Goal: Information Seeking & Learning: Learn about a topic

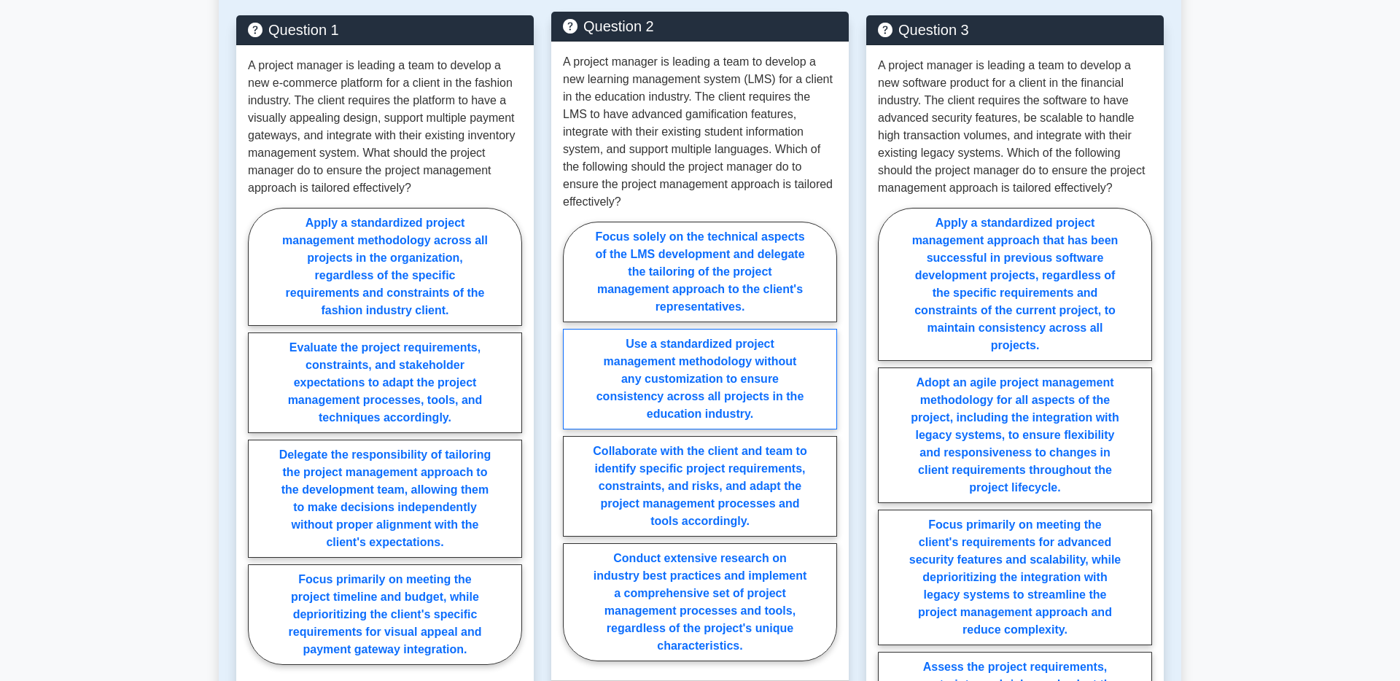
scroll to position [1437, 0]
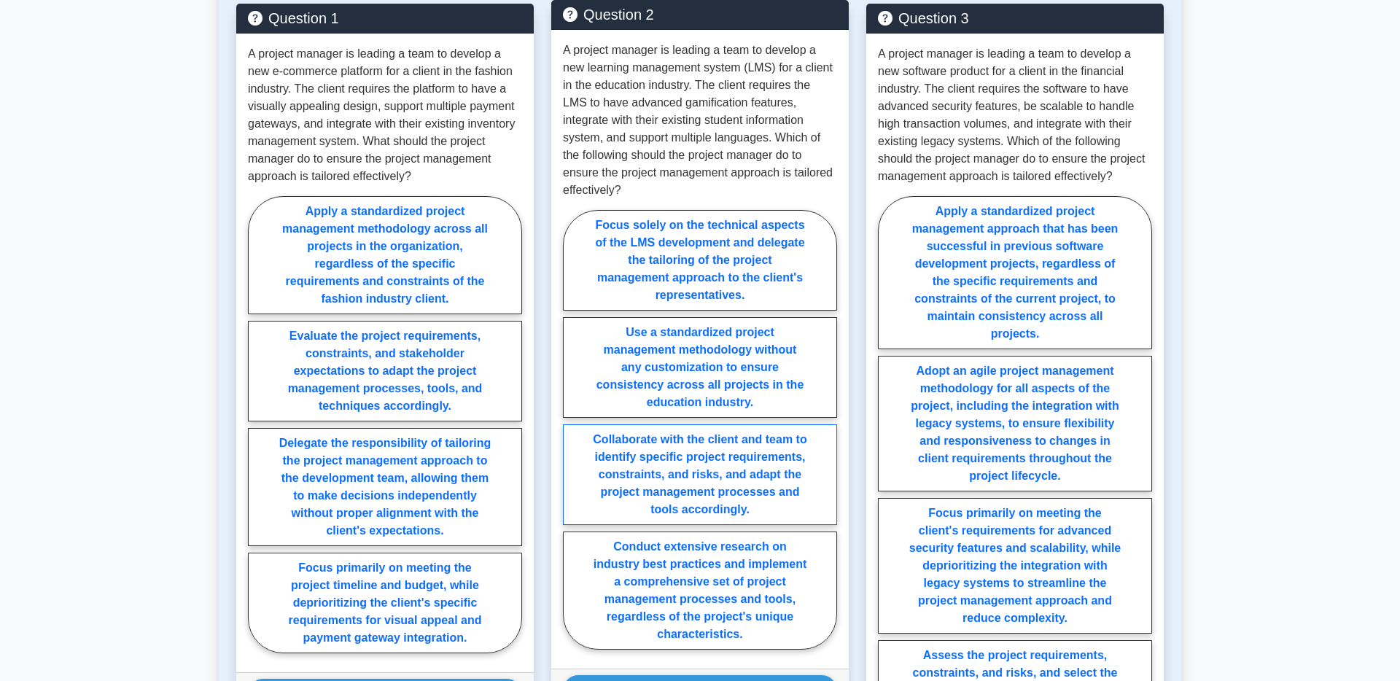
click at [707, 469] on label "Collaborate with the client and team to identify specific project requirements,…" at bounding box center [700, 474] width 274 height 101
click at [572, 439] on input "Collaborate with the client and team to identify specific project requirements,…" at bounding box center [567, 433] width 9 height 9
radio input "true"
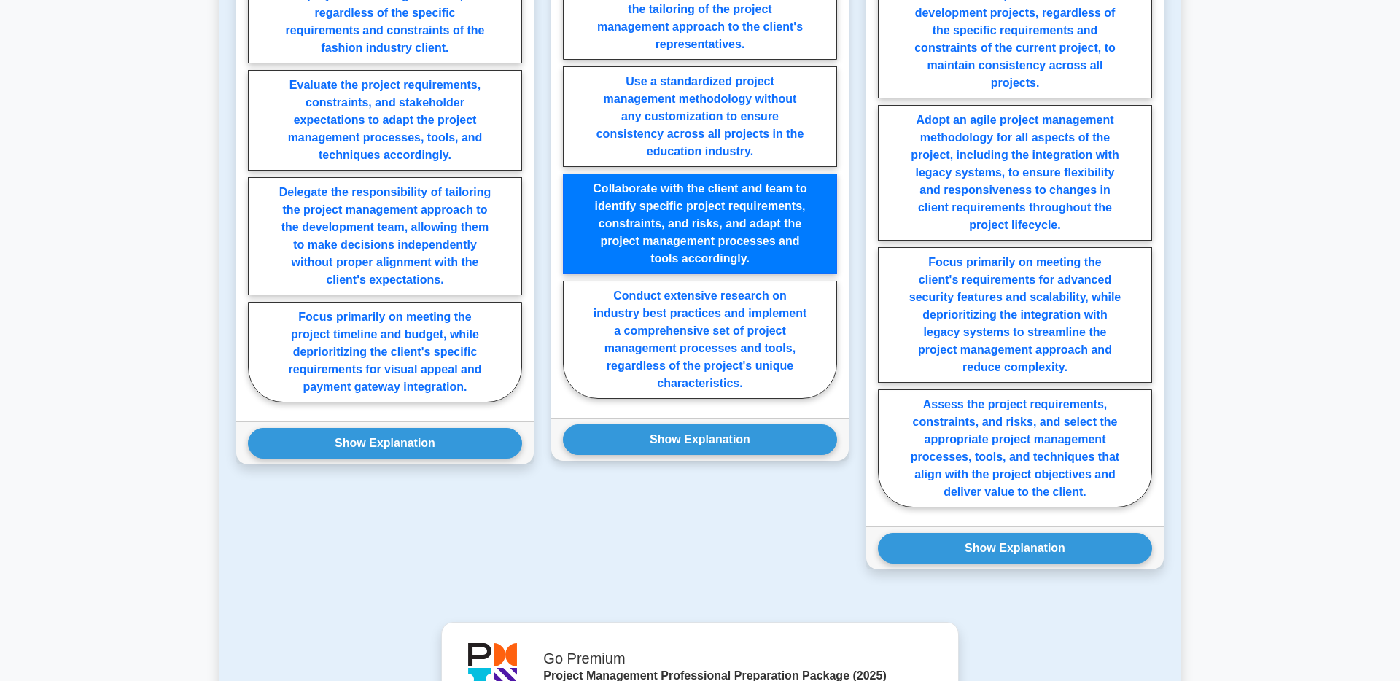
scroll to position [1691, 0]
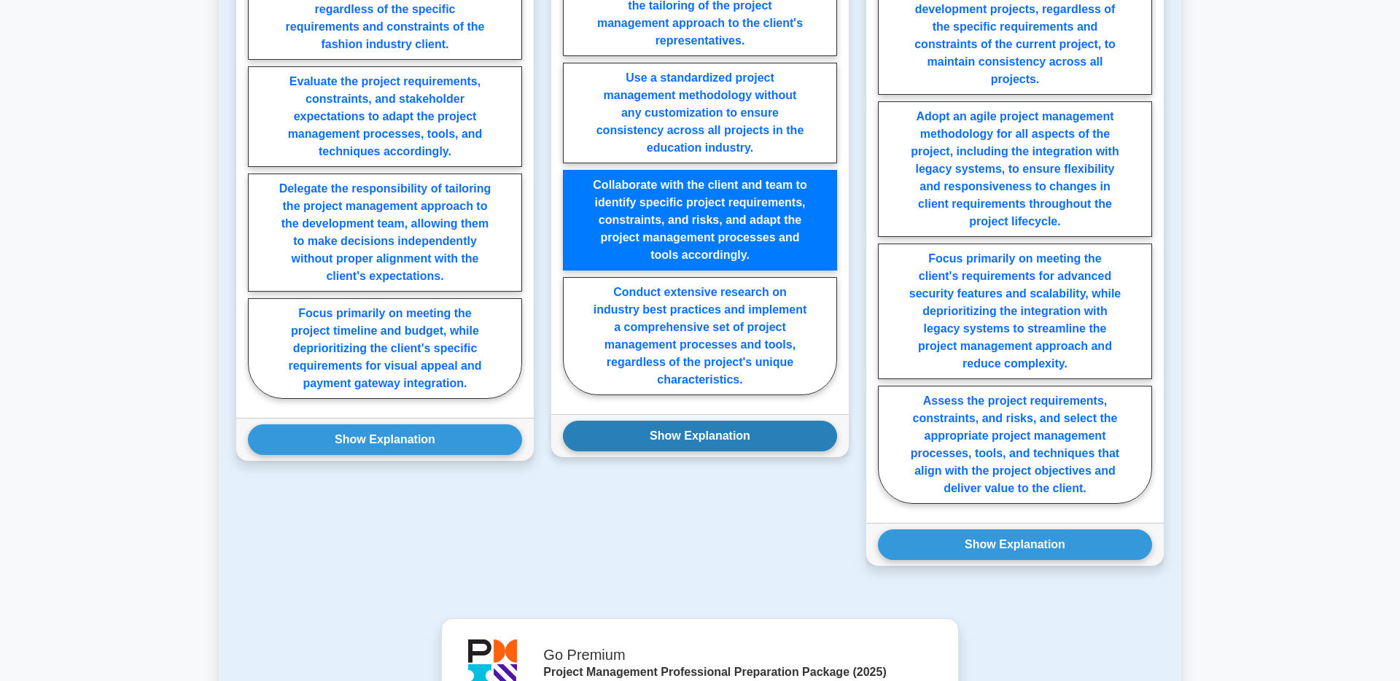
click at [707, 440] on button "Show Explanation" at bounding box center [700, 436] width 274 height 31
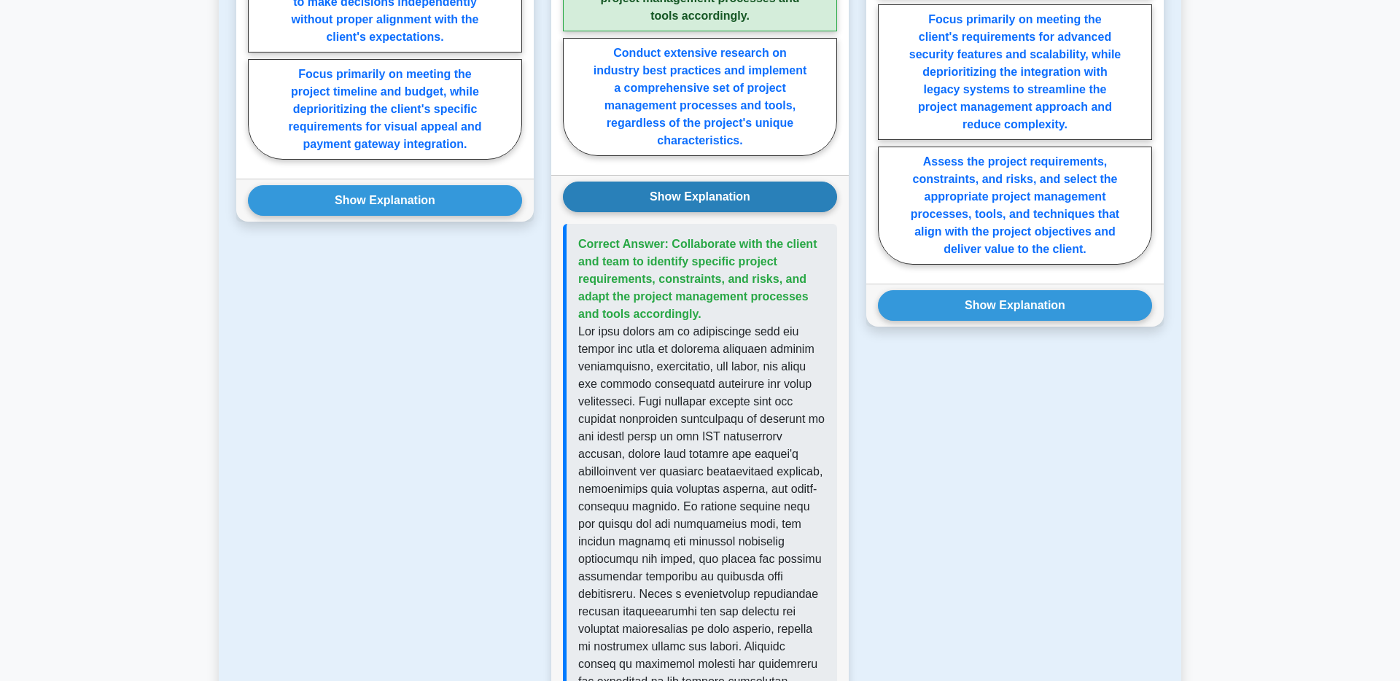
scroll to position [1933, 0]
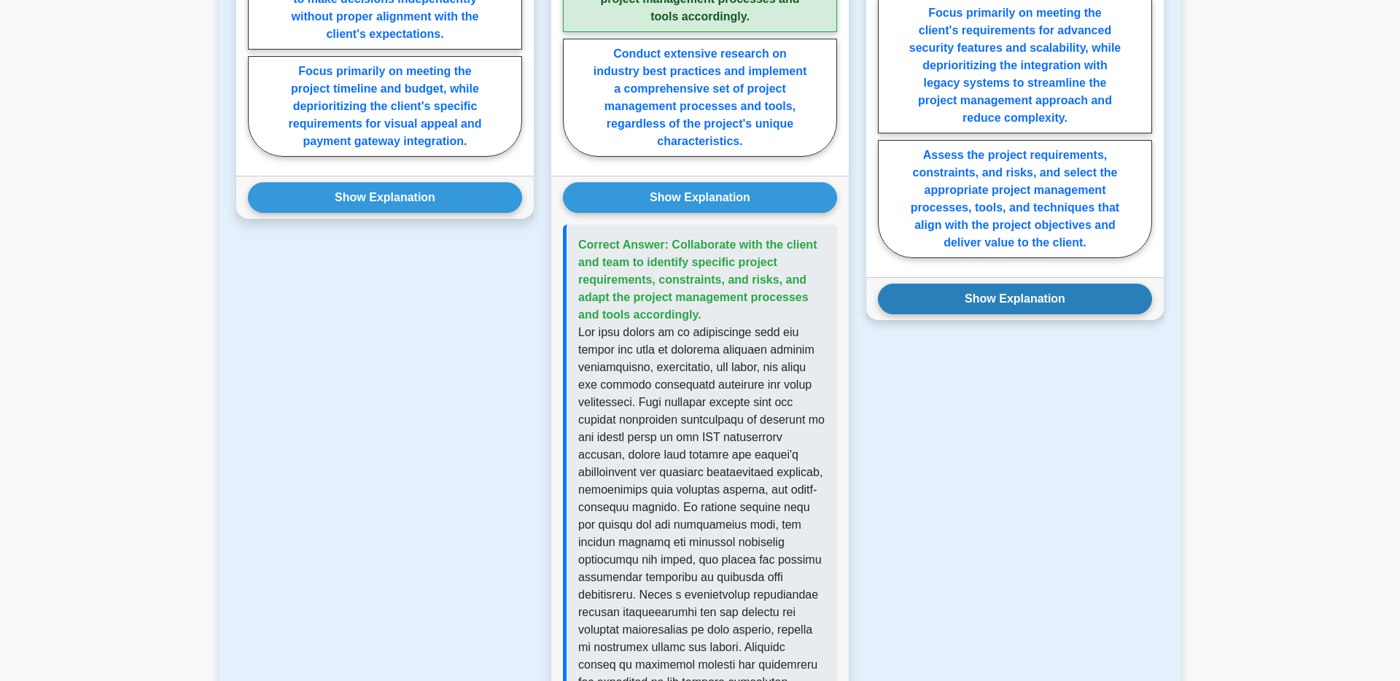
click at [990, 308] on button "Show Explanation" at bounding box center [1015, 299] width 274 height 31
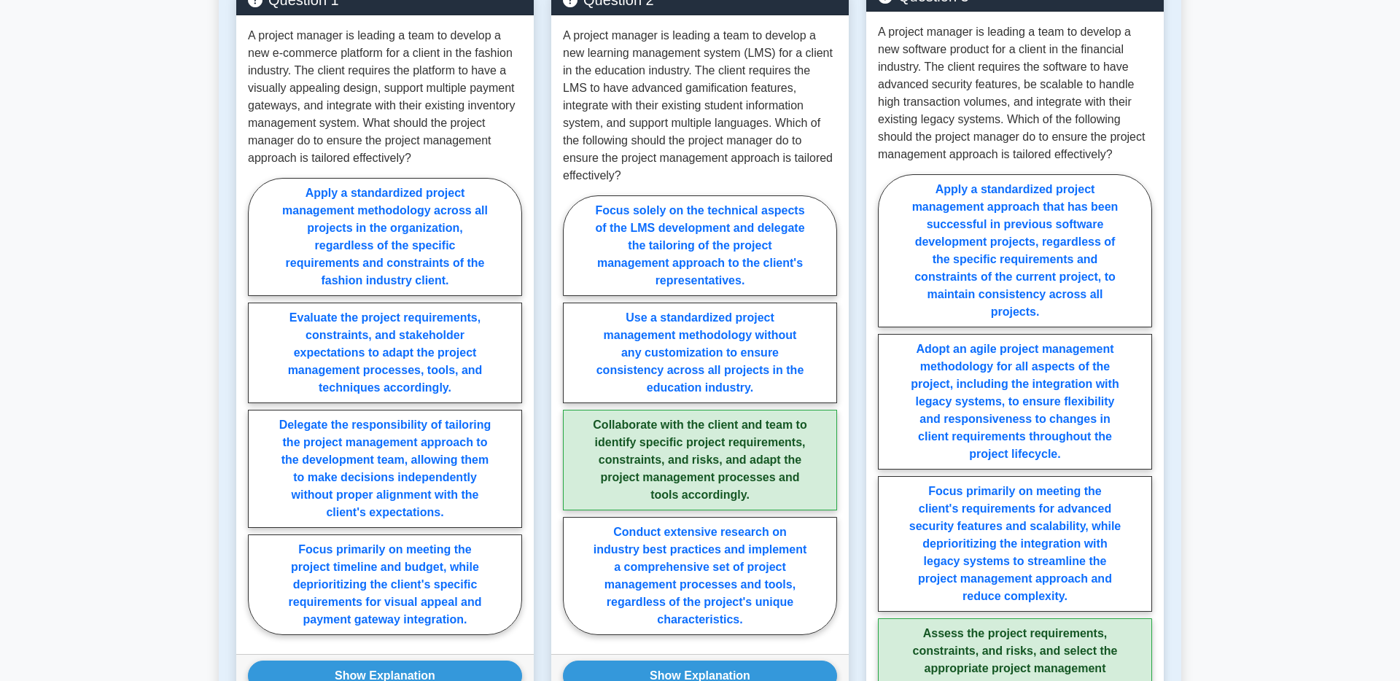
scroll to position [1271, 0]
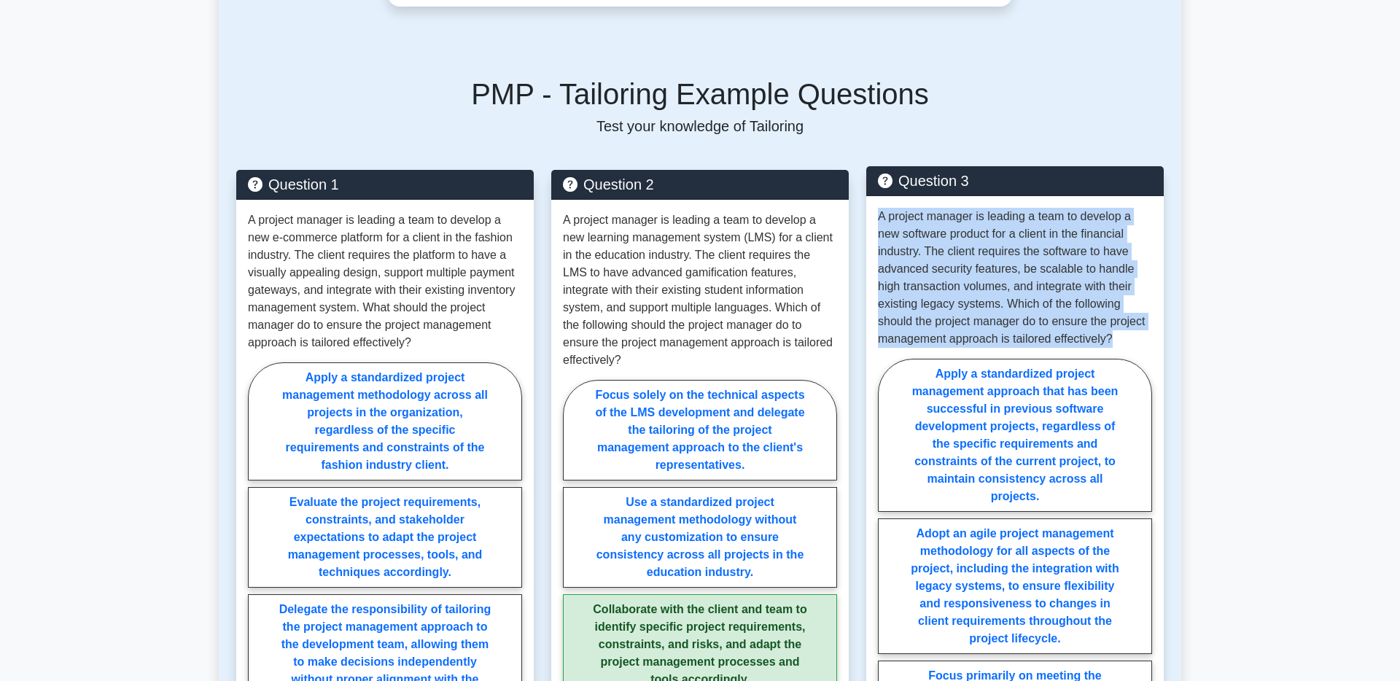
drag, startPoint x: 874, startPoint y: 214, endPoint x: 1115, endPoint y: 338, distance: 270.6
click at [1115, 338] on div "A project manager is leading a team to develop a new software product for a cli…" at bounding box center [1014, 568] width 297 height 744
copy p "A project manager is leading a team to develop a new software product for a cli…"
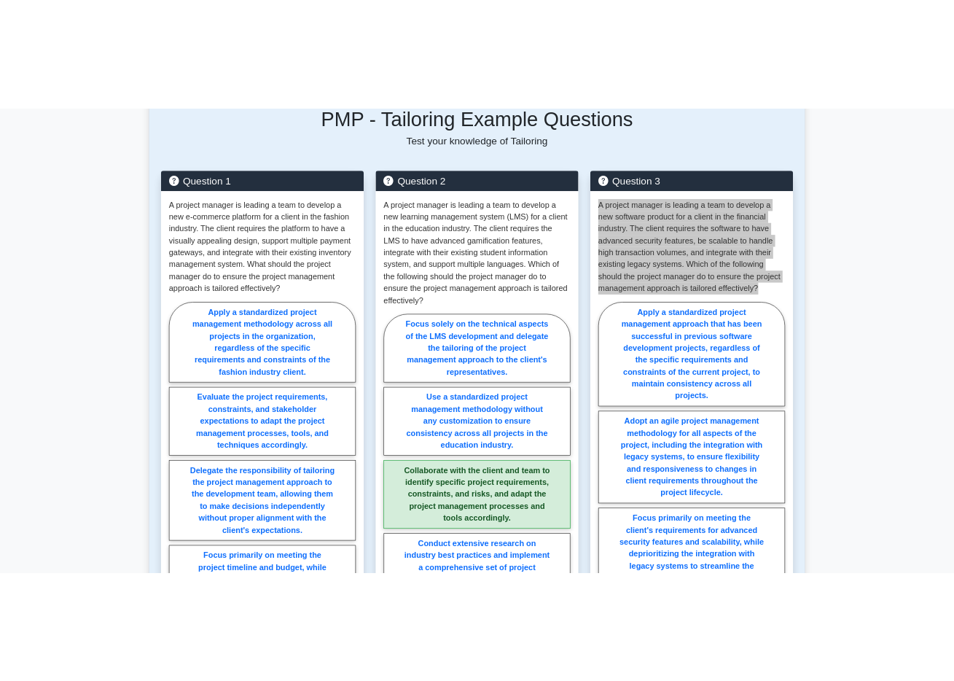
scroll to position [1319, 0]
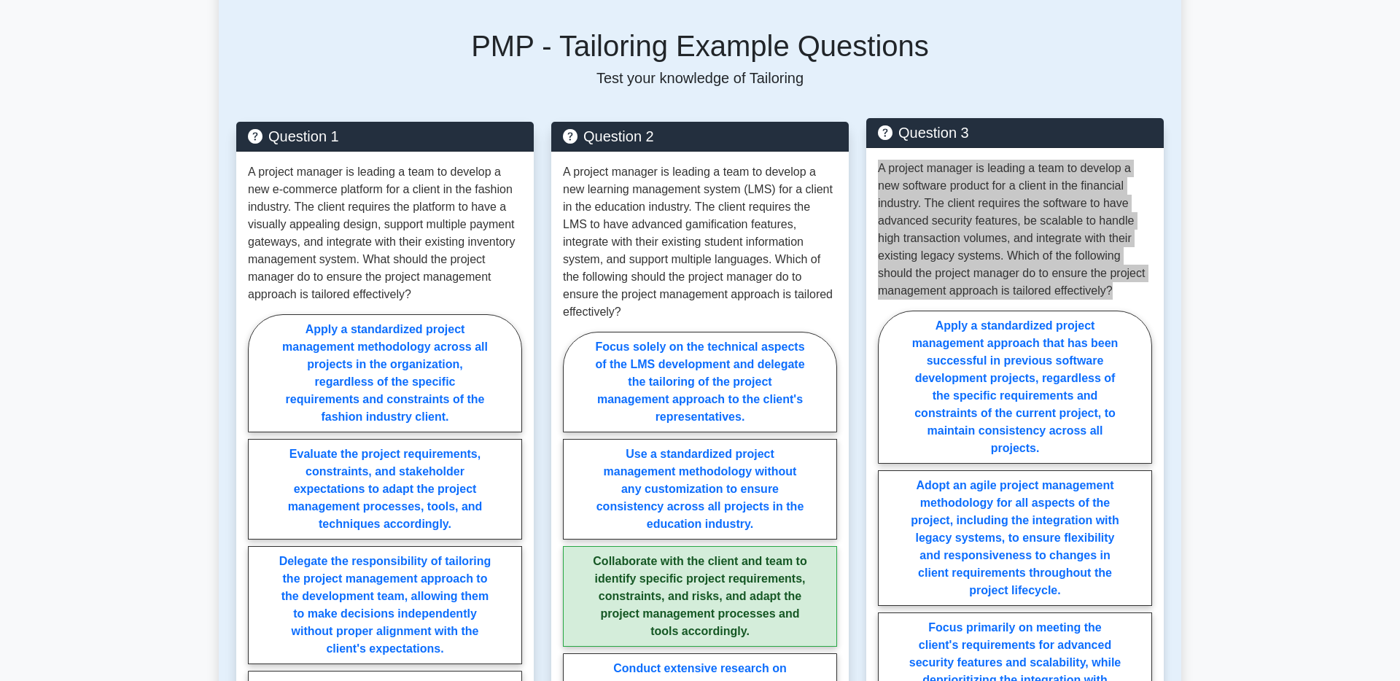
copy p "A project manager is leading a team to develop a new software product for a cli…"
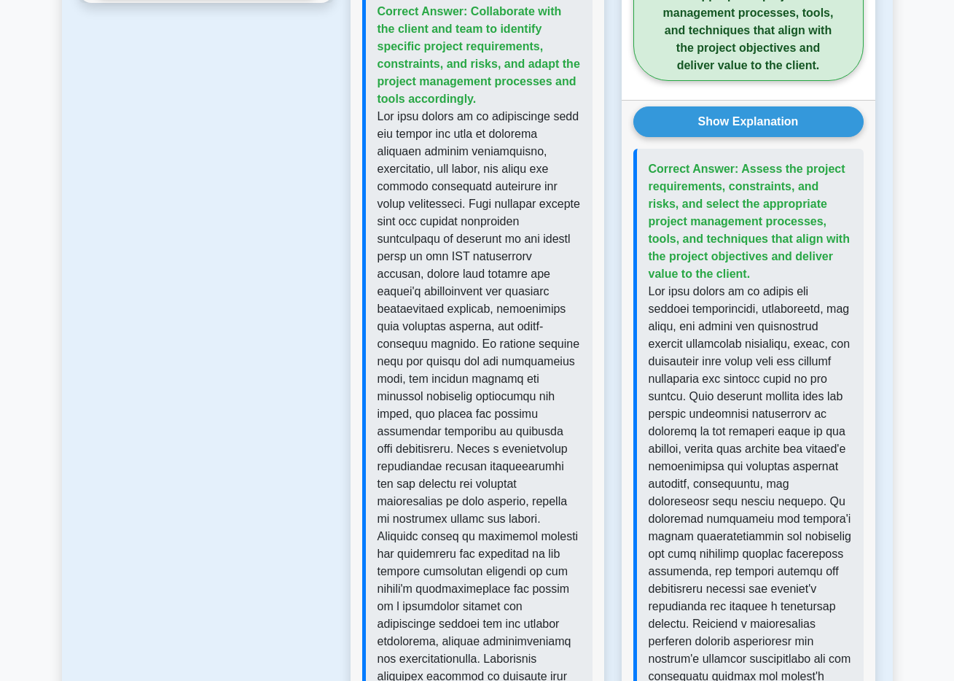
scroll to position [2454, 0]
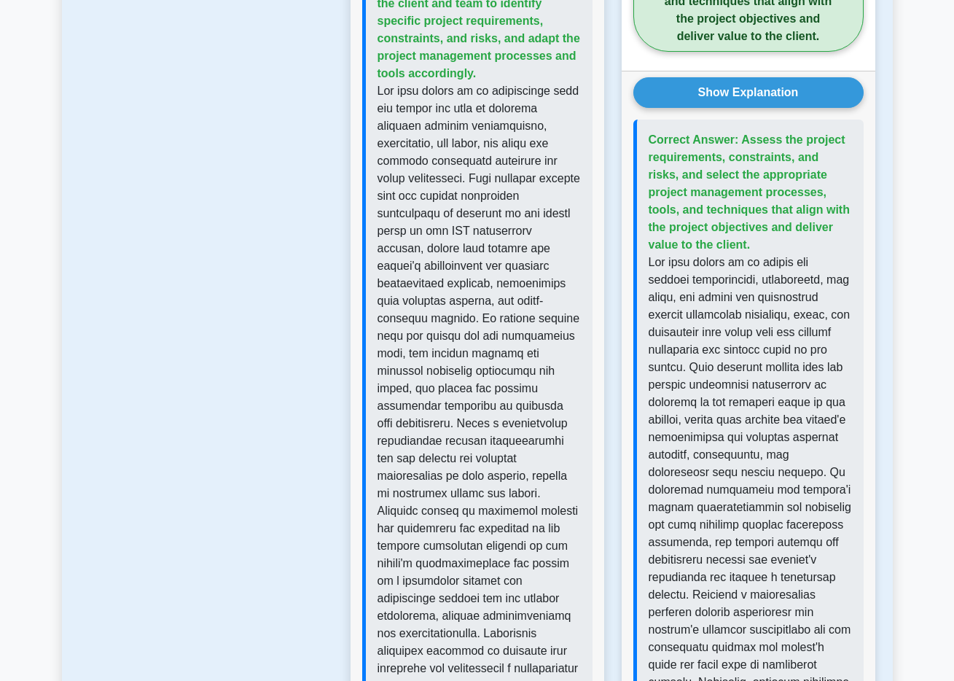
click at [647, 122] on div "Correct Answer: Assess the project requirements, constraints, and risks, and se…" at bounding box center [748, 499] width 230 height 758
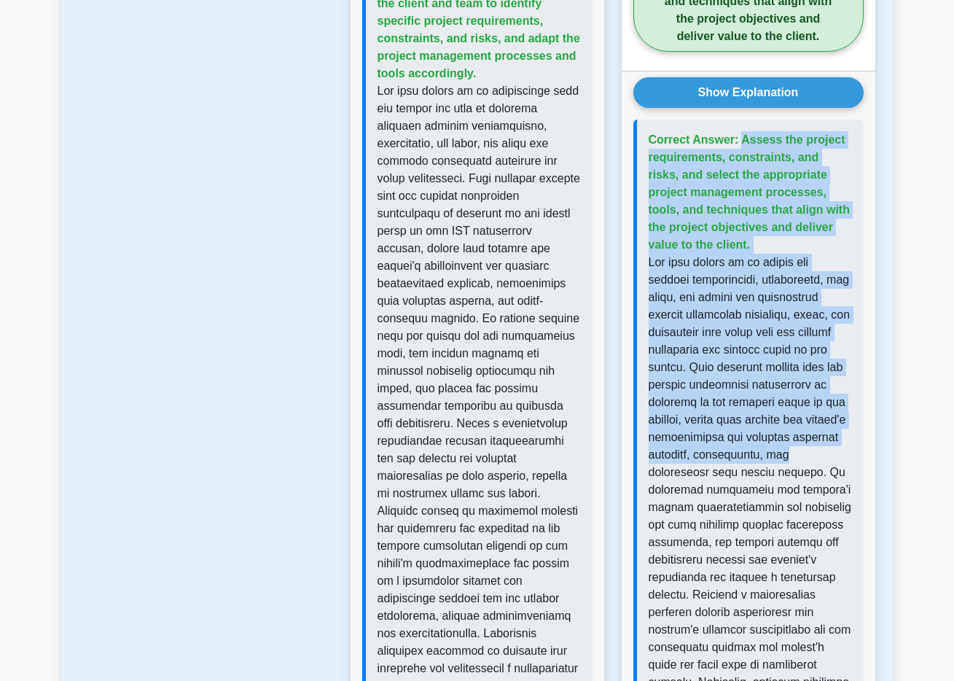
drag, startPoint x: 650, startPoint y: 124, endPoint x: 772, endPoint y: 457, distance: 354.7
click at [772, 457] on div "Correct Answer: Assess the project requirements, constraints, and risks, and se…" at bounding box center [748, 499] width 230 height 758
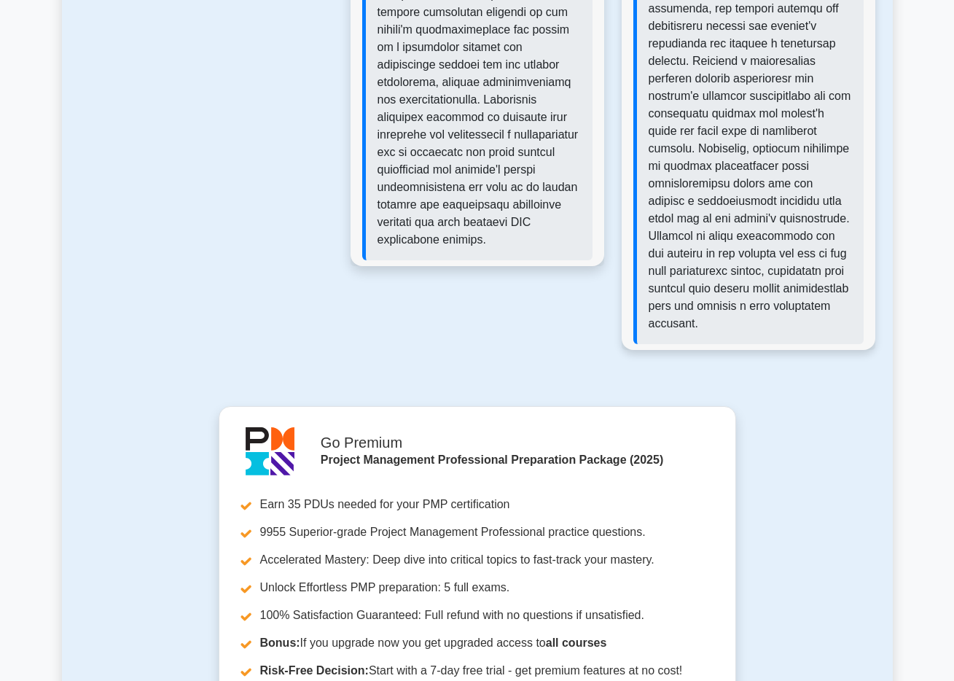
scroll to position [2981, 0]
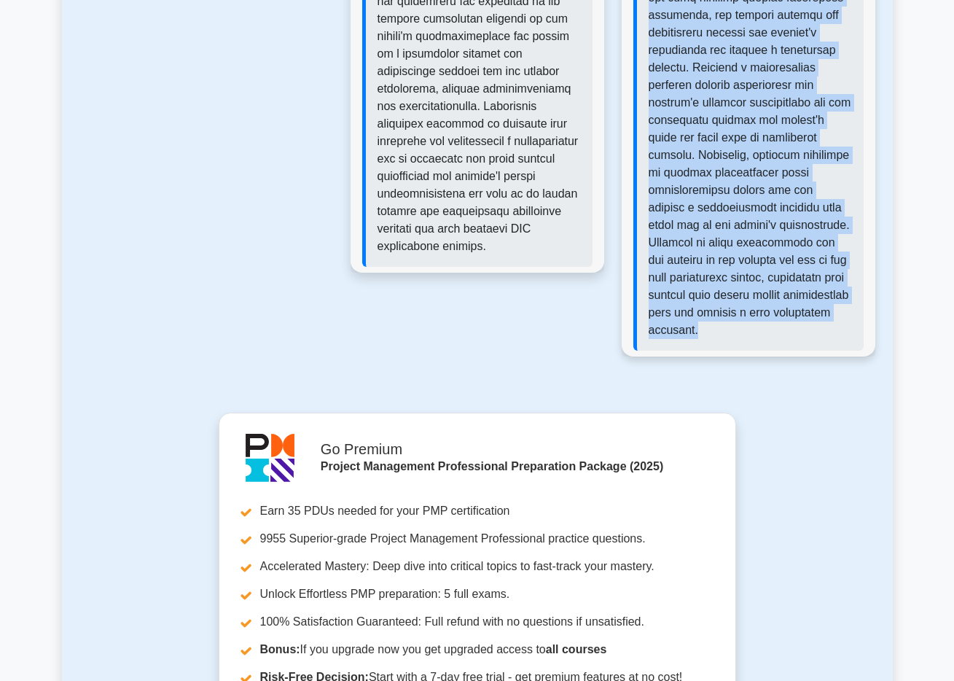
click at [733, 335] on p at bounding box center [750, 33] width 203 height 612
copy div "Correct Answer: Assess the project requirements, constraints, and risks, and se…"
